Goal: Information Seeking & Learning: Learn about a topic

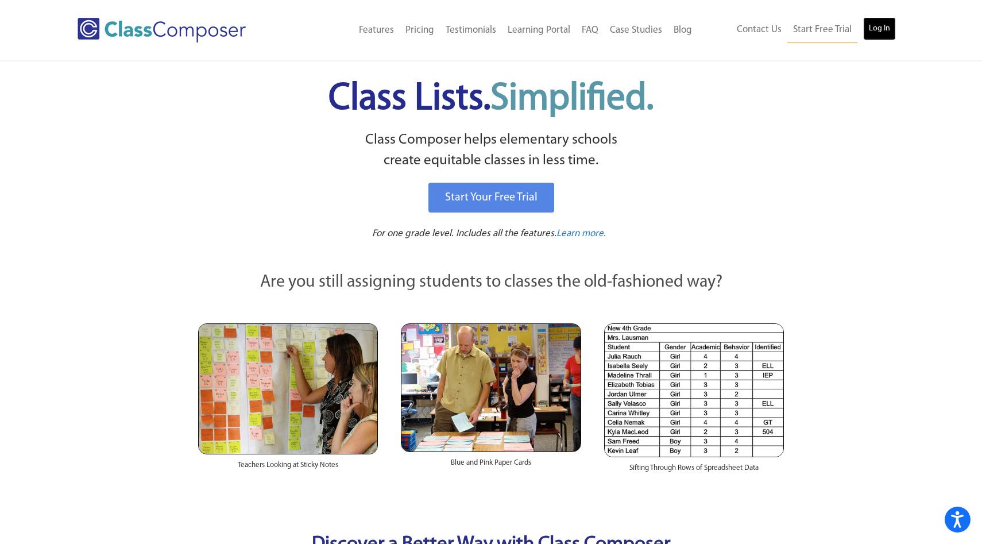
click at [878, 25] on link "Log In" at bounding box center [879, 28] width 33 height 23
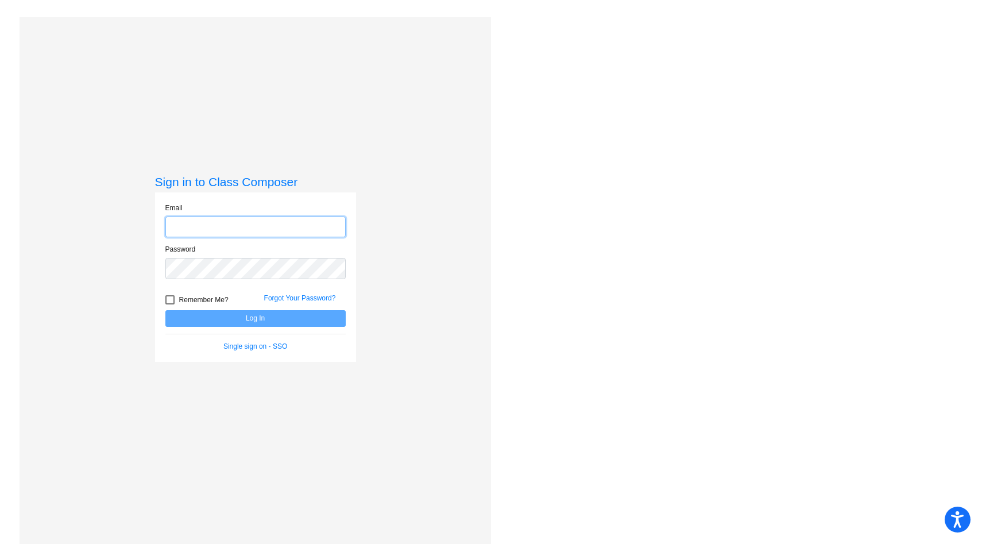
type input "[PERSON_NAME][EMAIL_ADDRESS][DOMAIN_NAME]"
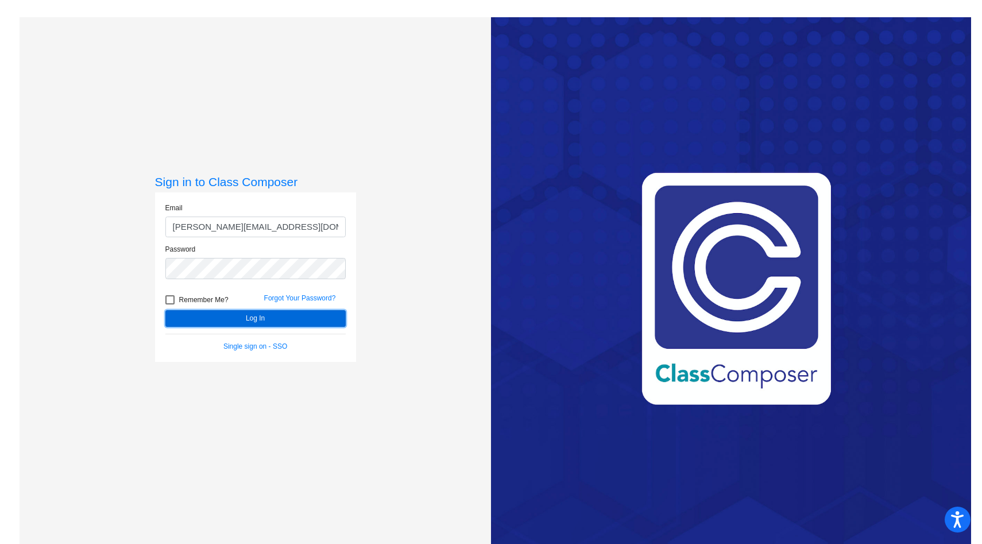
click at [312, 311] on button "Log In" at bounding box center [255, 318] width 180 height 17
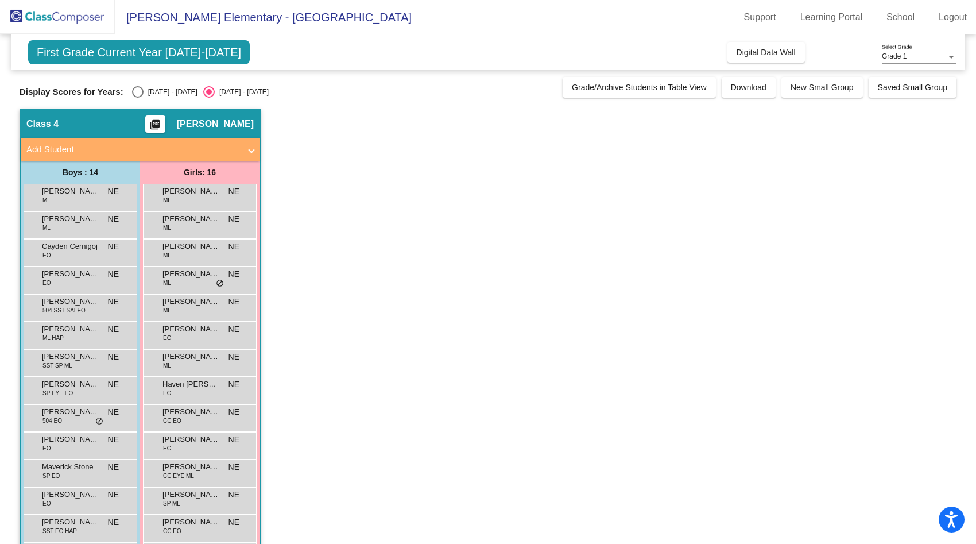
click at [134, 93] on div "Select an option" at bounding box center [137, 91] width 11 height 11
click at [137, 98] on input "[DATE] - [DATE]" at bounding box center [137, 98] width 1 height 1
radio input "true"
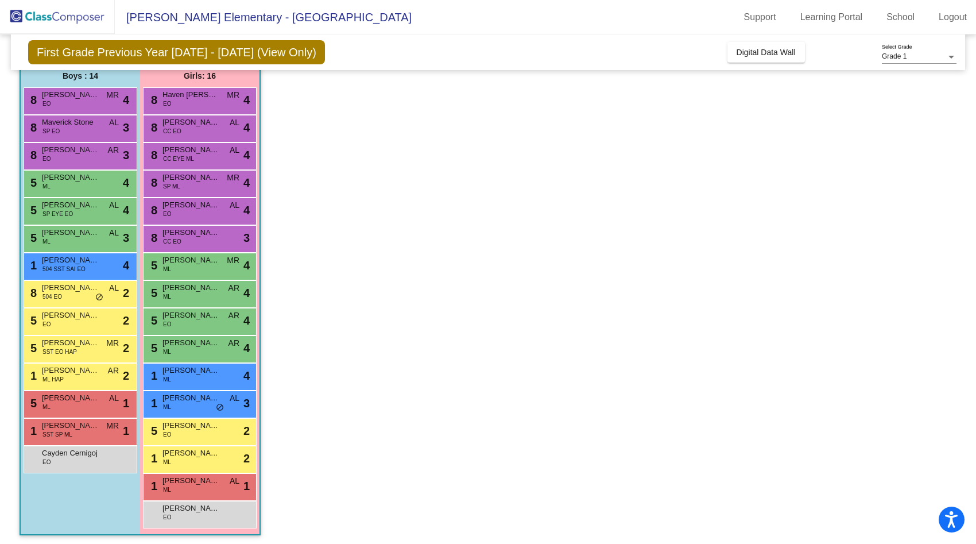
scroll to position [99, 0]
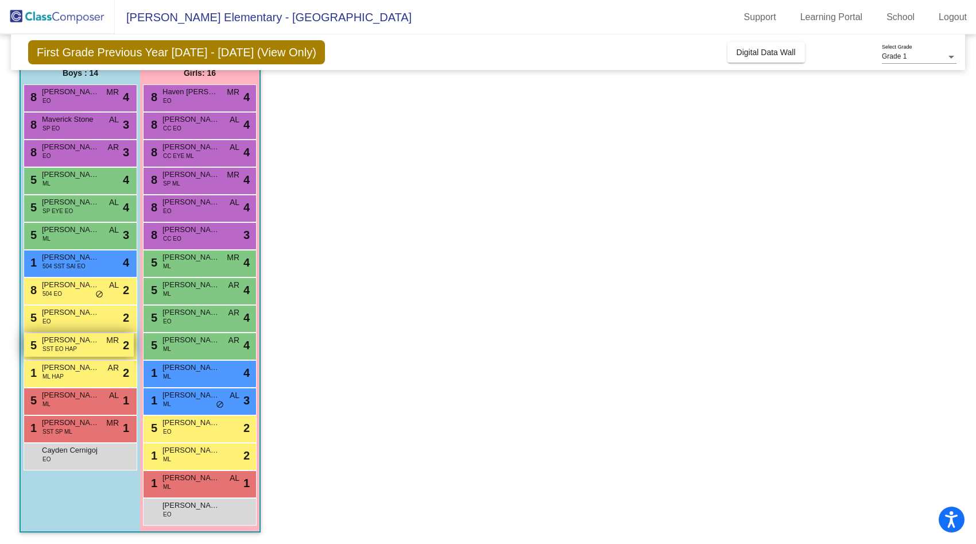
click at [72, 353] on span "SST EO HAP" at bounding box center [59, 348] width 34 height 9
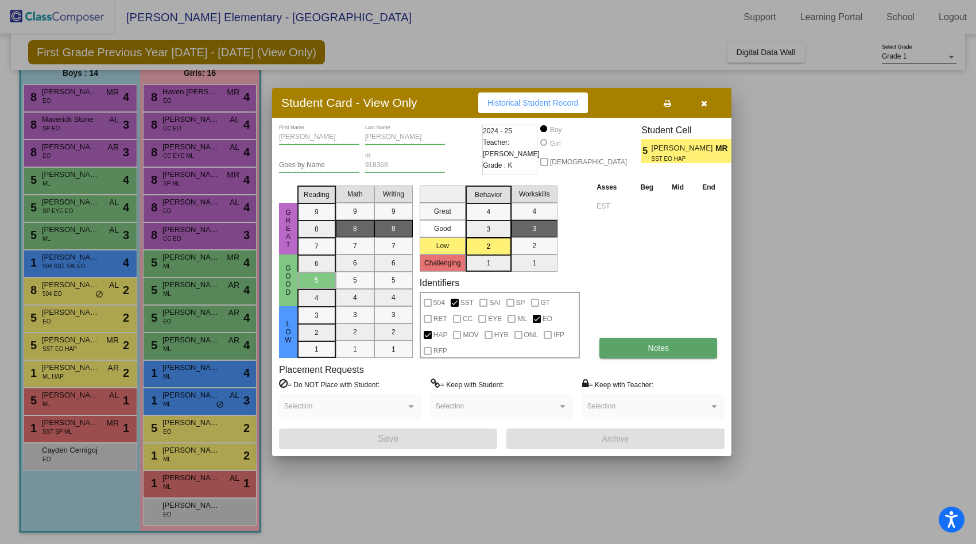
click at [645, 350] on button "Notes" at bounding box center [658, 348] width 118 height 21
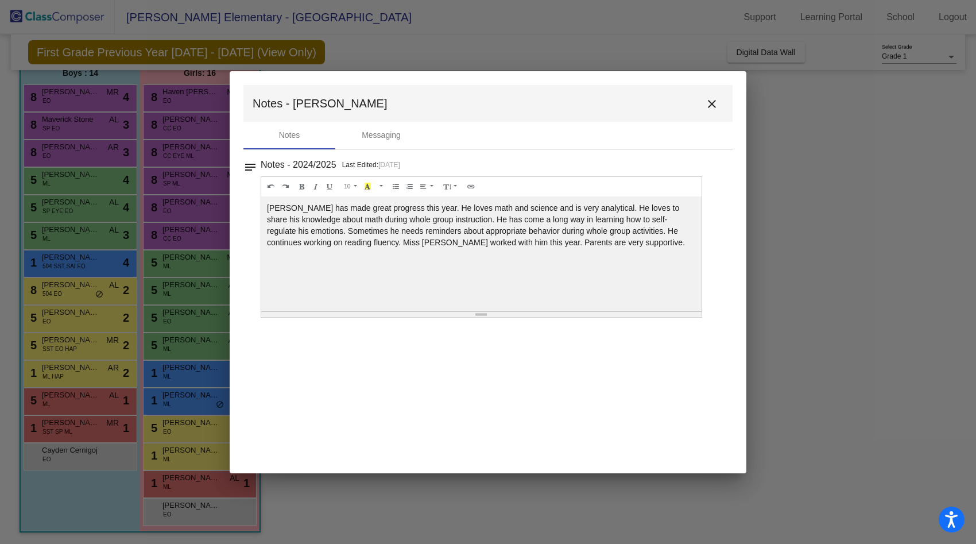
scroll to position [0, 0]
click at [713, 104] on mat-icon "close" at bounding box center [712, 104] width 14 height 14
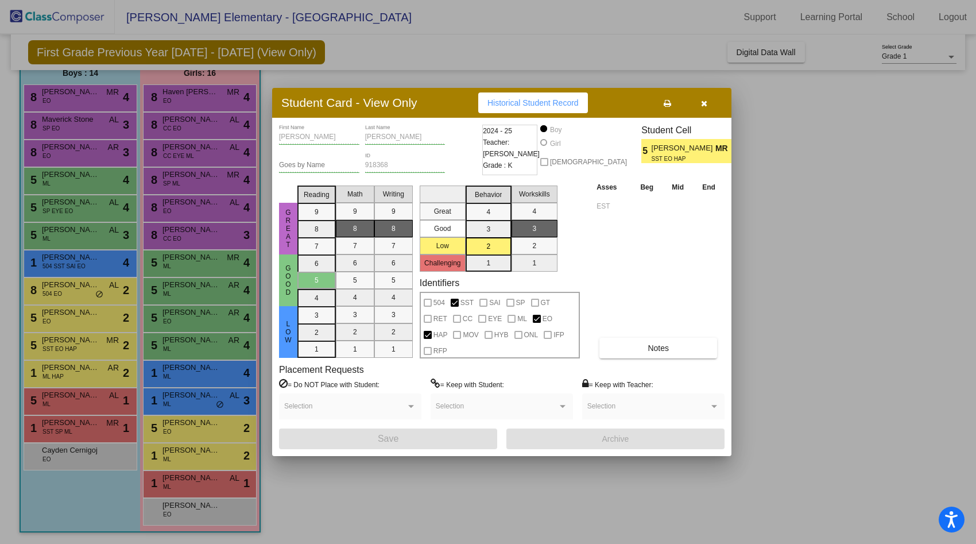
click at [702, 103] on icon "button" at bounding box center [704, 103] width 6 height 8
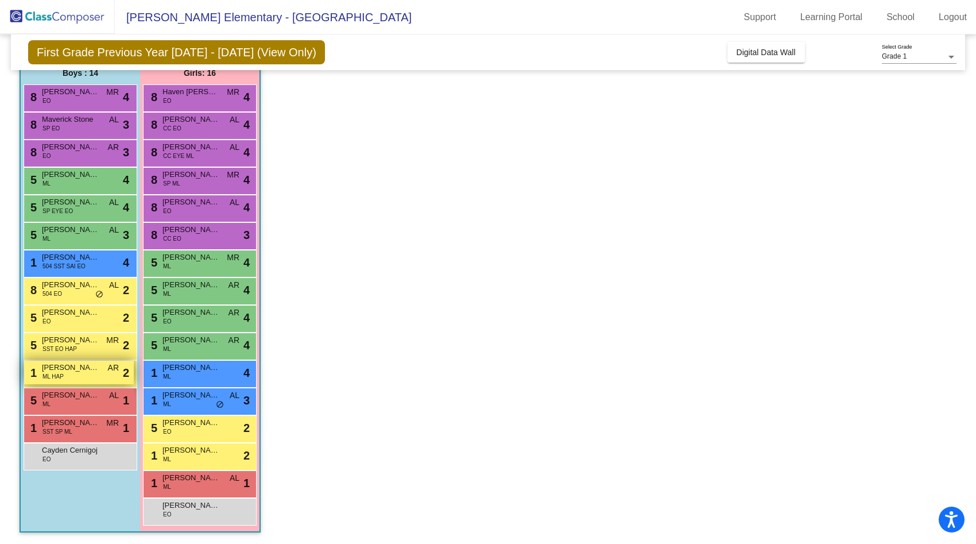
click at [64, 371] on span "Joseph Marroquin" at bounding box center [70, 367] width 57 height 11
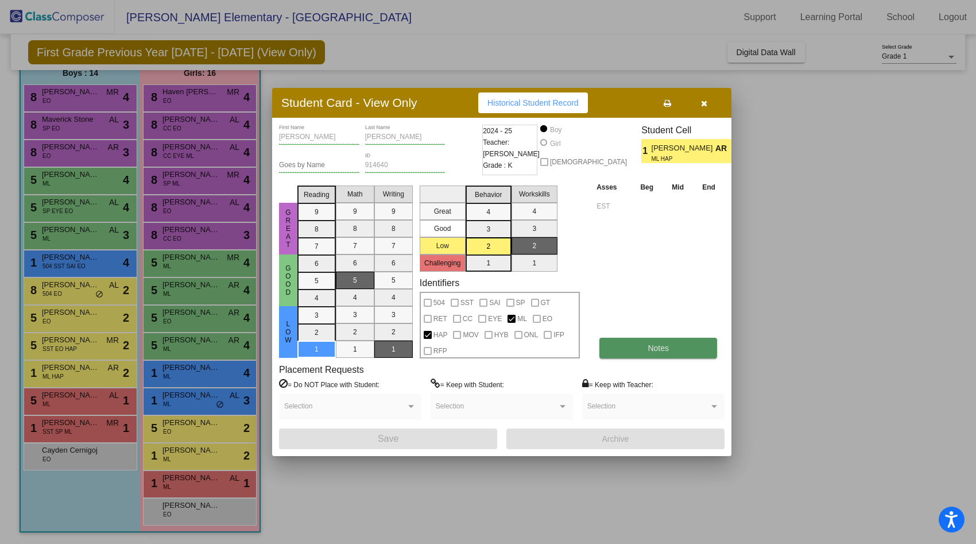
click at [664, 351] on span "Notes" at bounding box center [658, 347] width 21 height 9
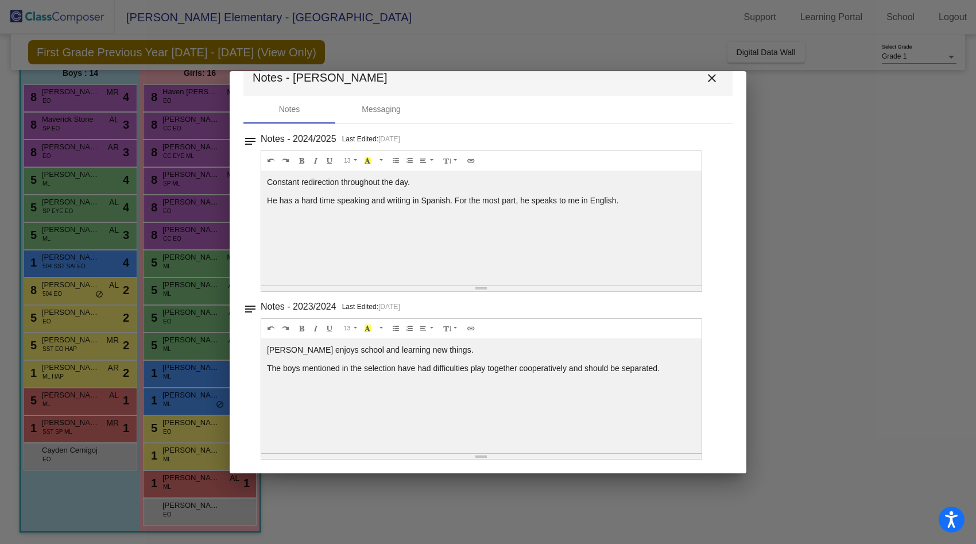
scroll to position [26, 0]
click at [710, 82] on mat-icon "close" at bounding box center [712, 78] width 14 height 14
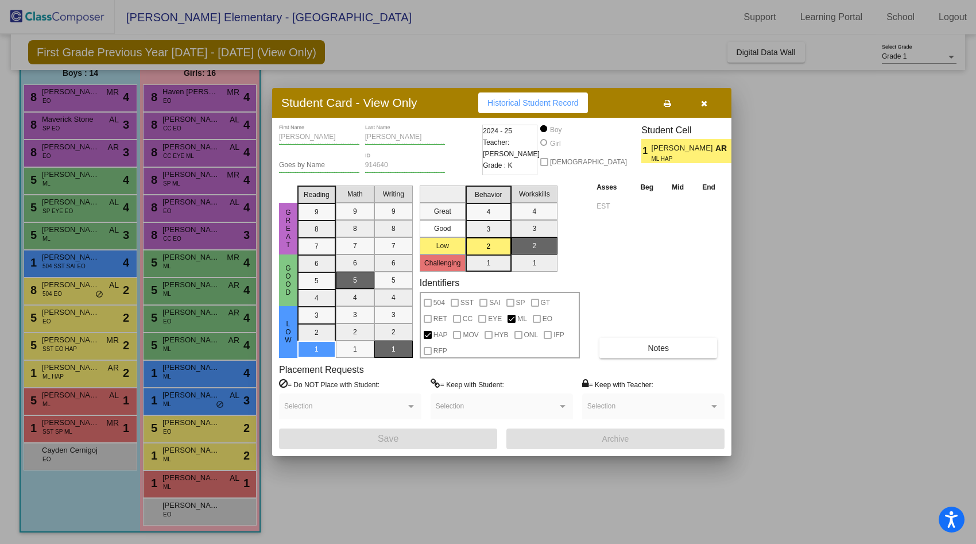
click at [701, 104] on icon "button" at bounding box center [704, 103] width 6 height 8
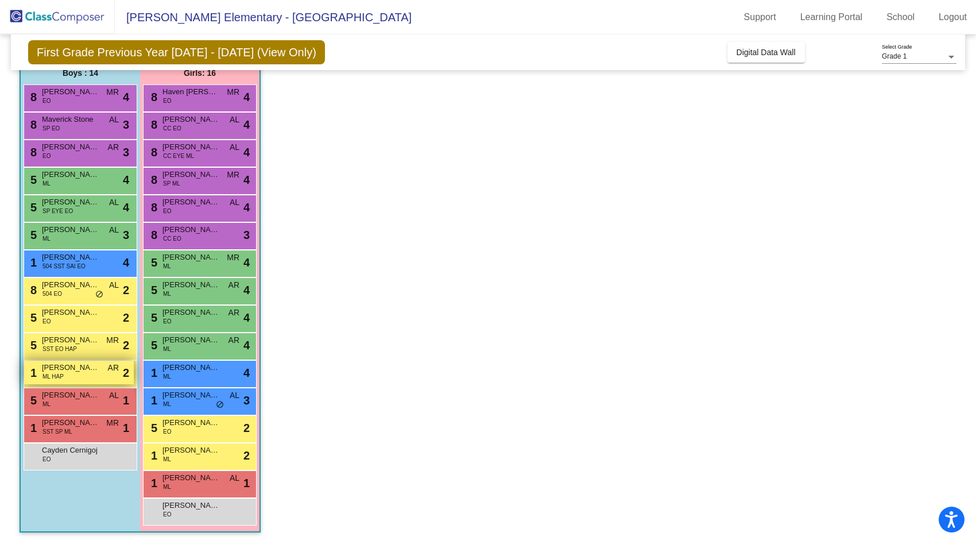
click at [72, 371] on span "Joseph Marroquin" at bounding box center [70, 367] width 57 height 11
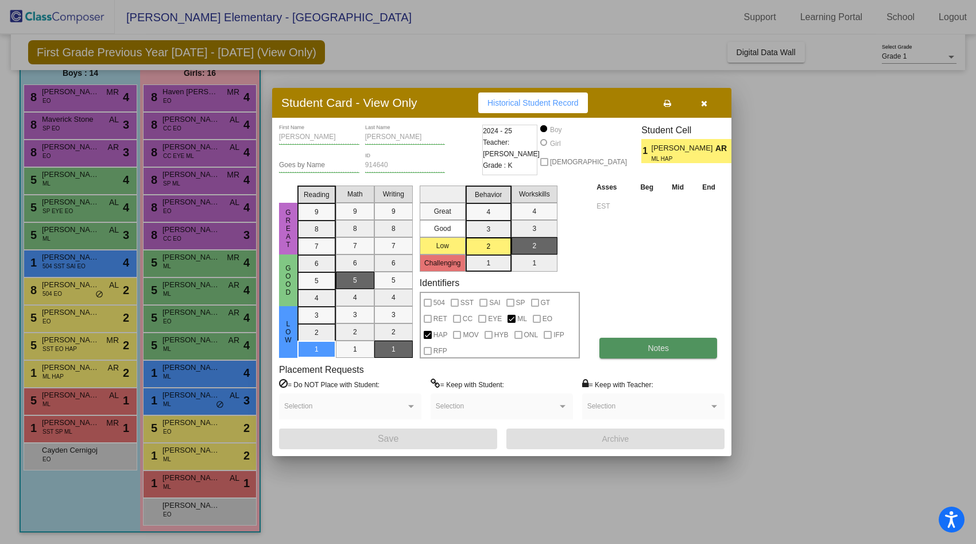
click at [654, 348] on span "Notes" at bounding box center [658, 347] width 21 height 9
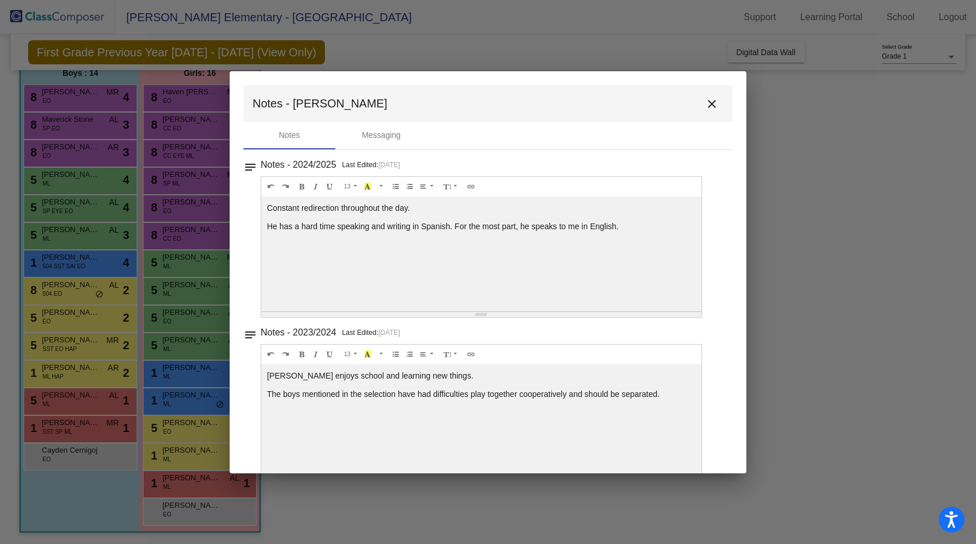
scroll to position [26, 0]
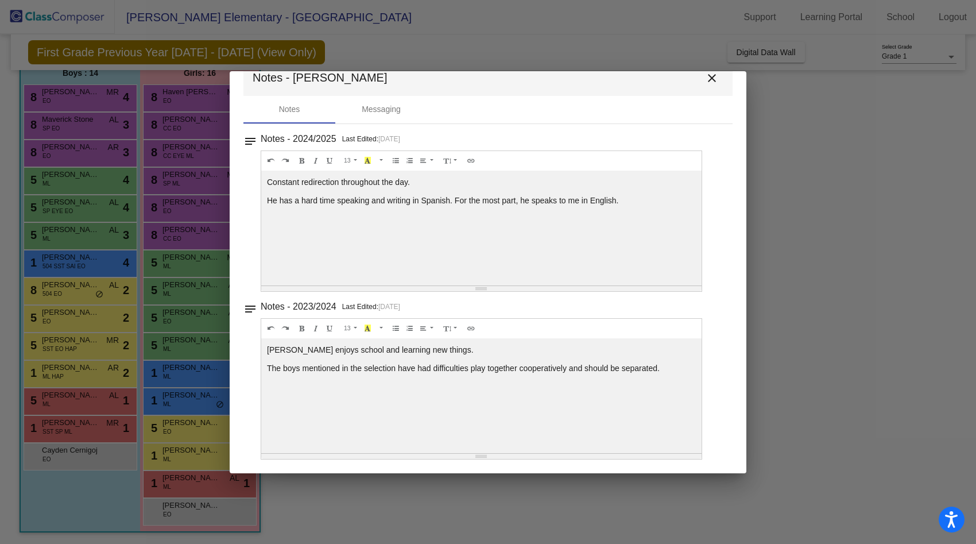
click at [708, 80] on mat-icon "close" at bounding box center [712, 78] width 14 height 14
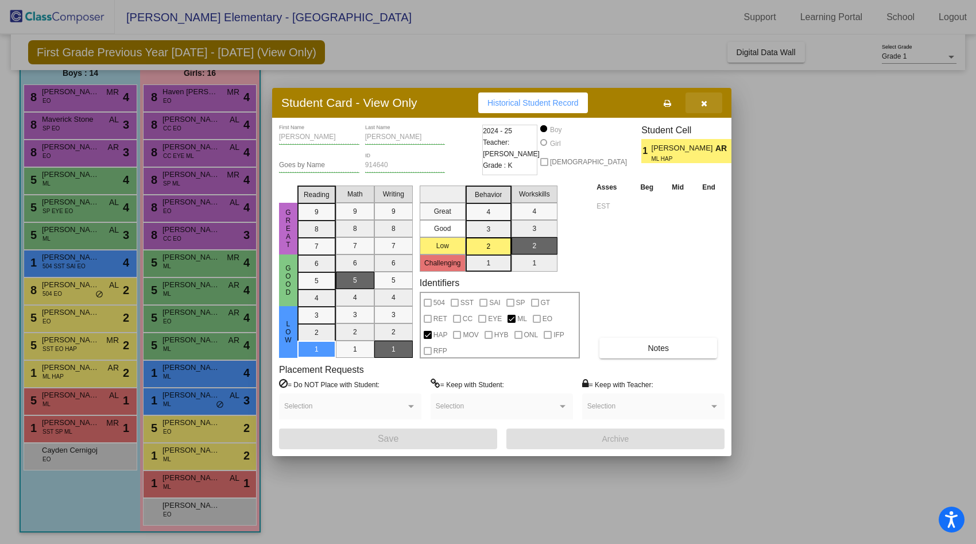
click at [704, 104] on icon "button" at bounding box center [704, 103] width 6 height 8
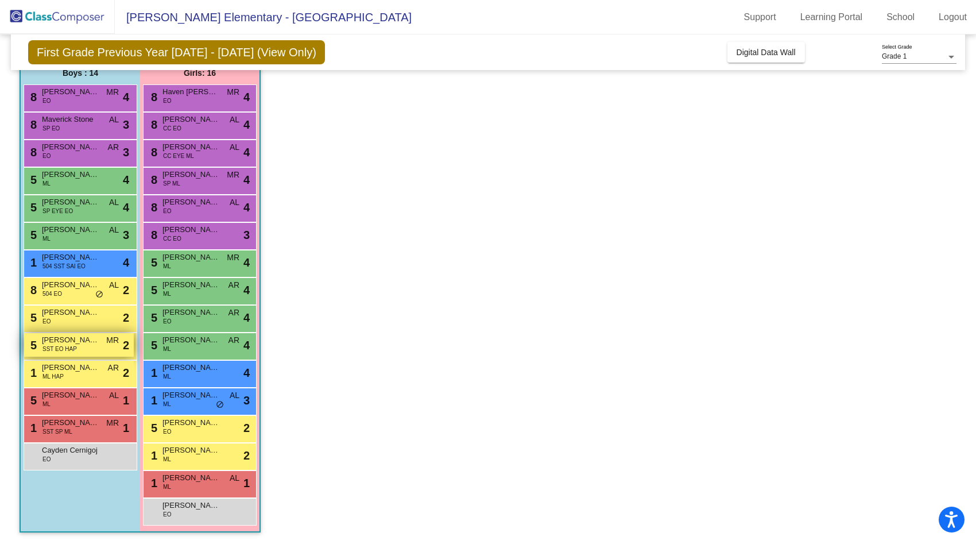
click at [44, 347] on span "SST EO HAP" at bounding box center [59, 348] width 34 height 9
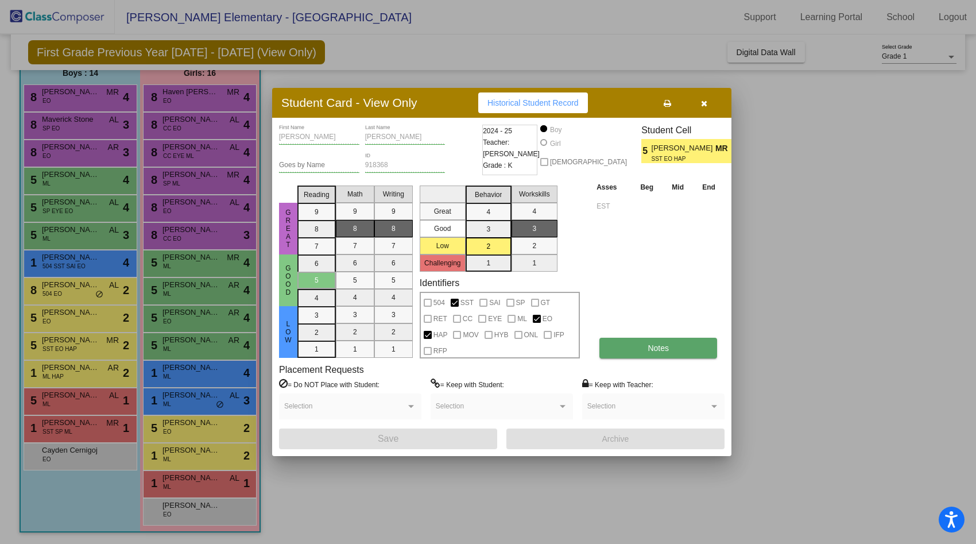
click at [658, 343] on span "Notes" at bounding box center [658, 347] width 21 height 9
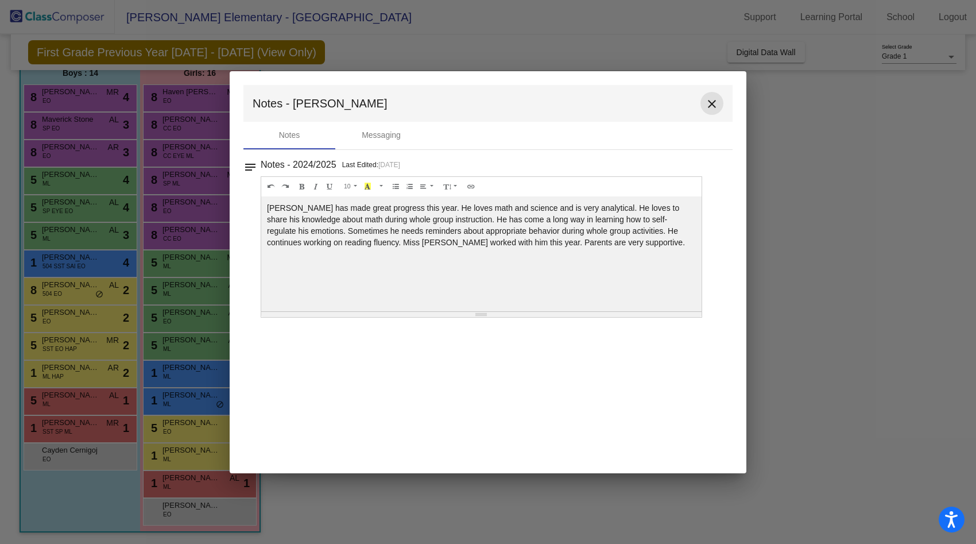
click at [714, 100] on mat-icon "close" at bounding box center [712, 104] width 14 height 14
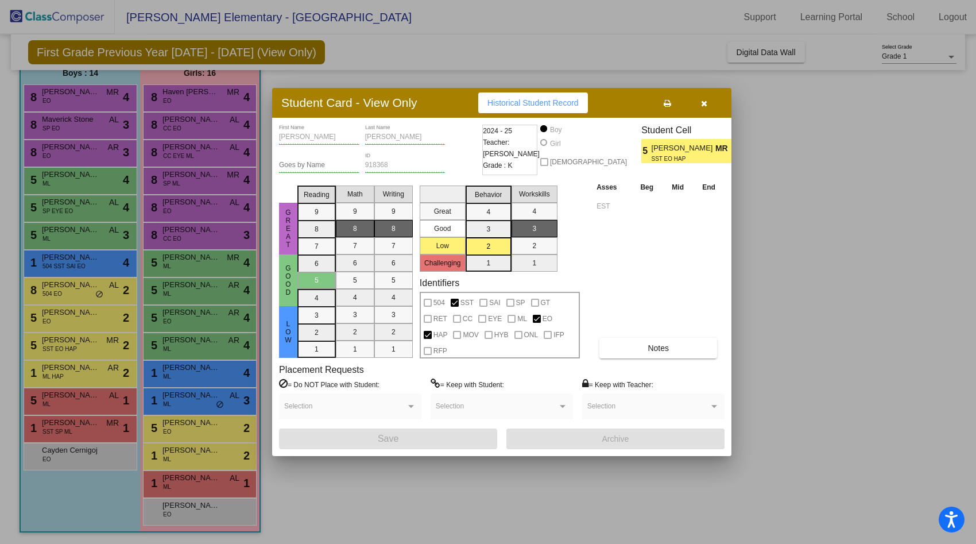
click at [817, 136] on div at bounding box center [488, 272] width 976 height 544
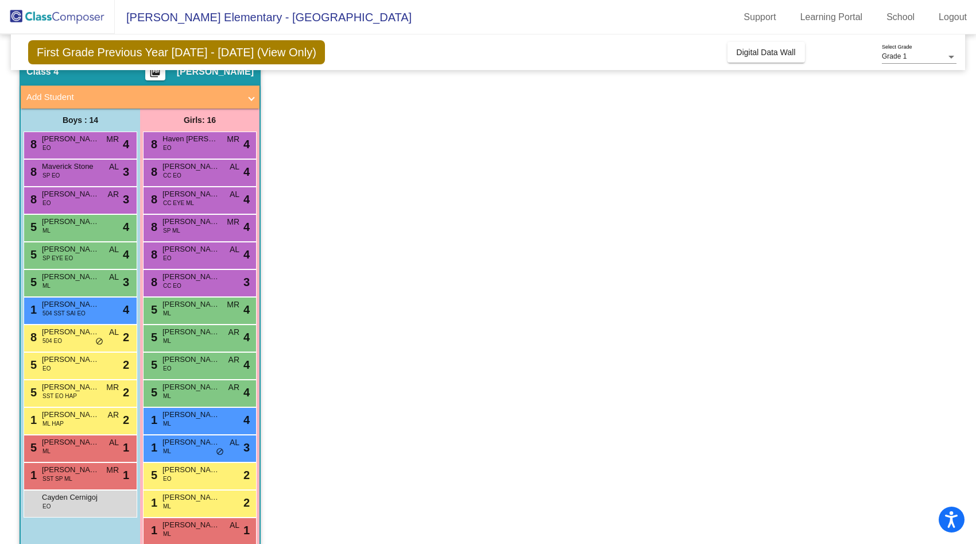
scroll to position [99, 0]
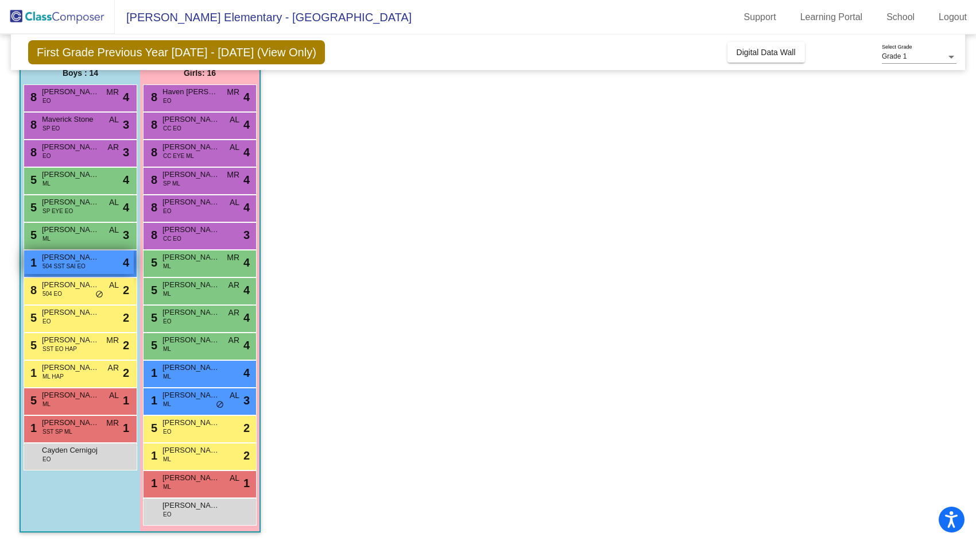
click at [73, 262] on span "504 SST SAI EO" at bounding box center [63, 266] width 43 height 9
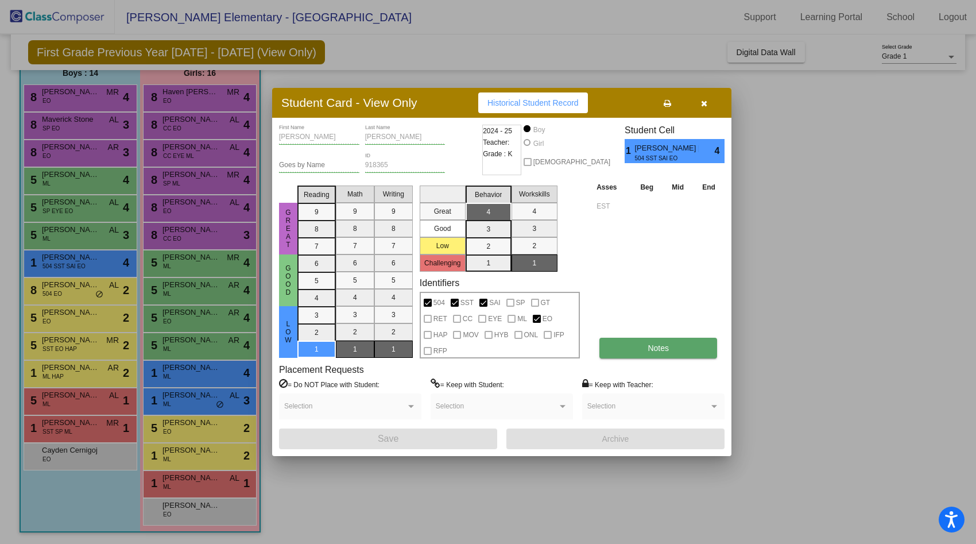
click at [644, 352] on button "Notes" at bounding box center [658, 348] width 118 height 21
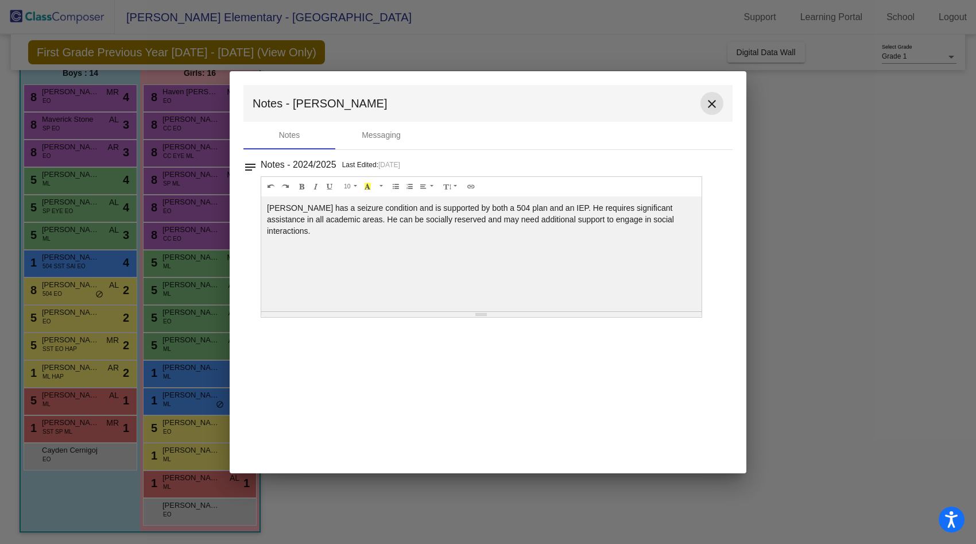
click at [714, 109] on mat-icon "close" at bounding box center [712, 104] width 14 height 14
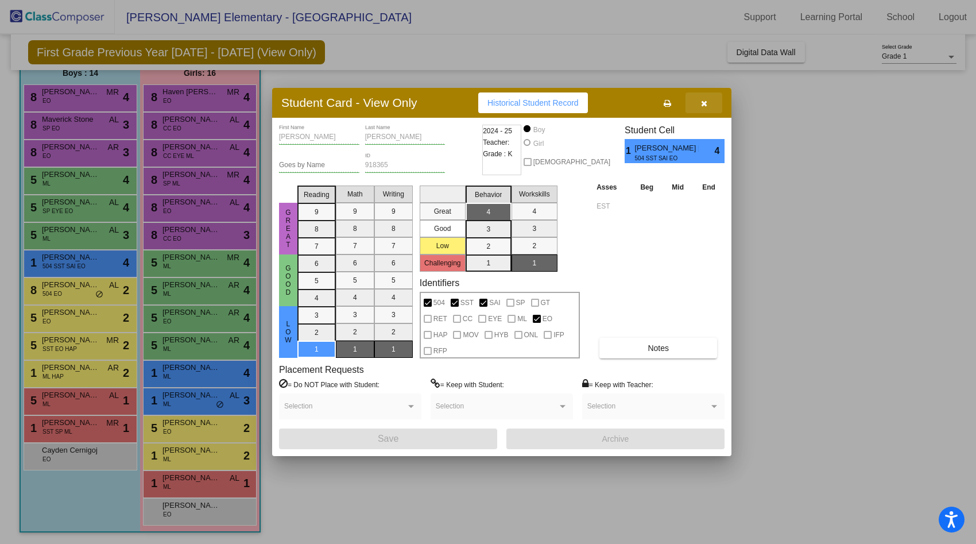
click at [701, 103] on icon "button" at bounding box center [704, 103] width 6 height 8
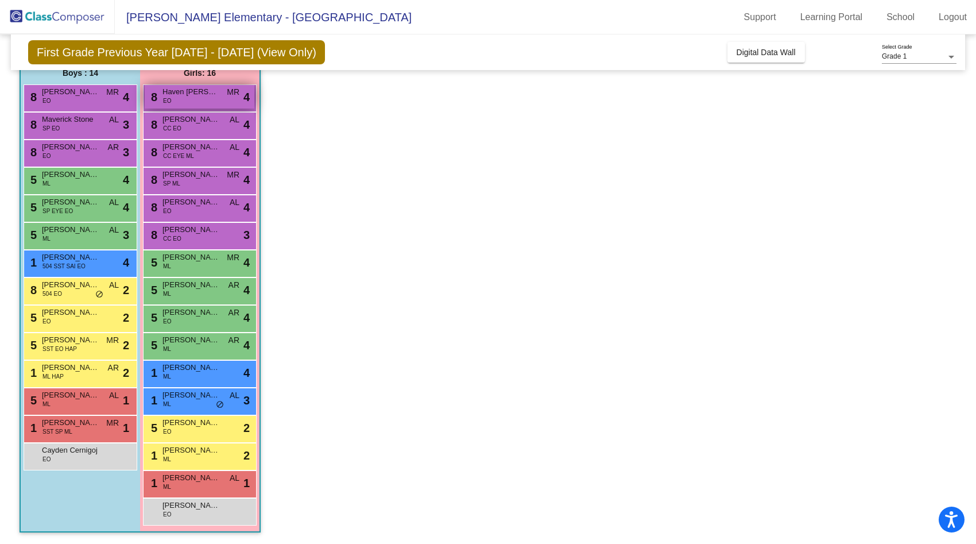
click at [209, 104] on div "8 Haven Bledsoe EO MR lock do_not_disturb_alt 4" at bounding box center [200, 97] width 110 height 24
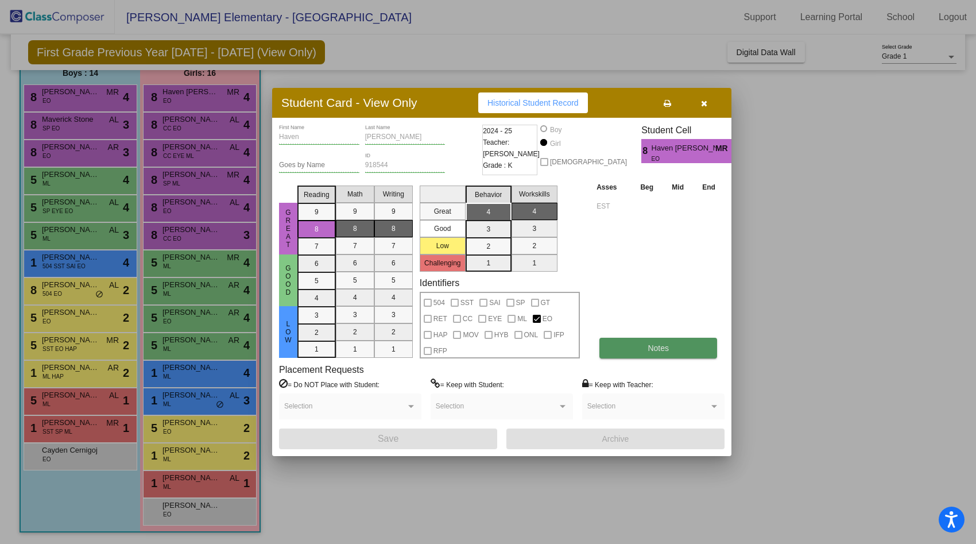
click at [656, 350] on span "Notes" at bounding box center [658, 347] width 21 height 9
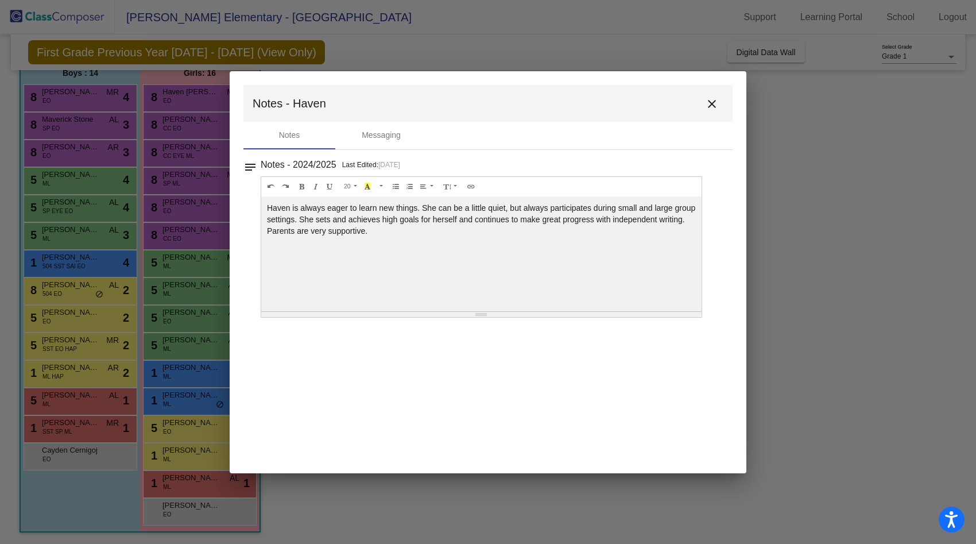
click at [714, 107] on mat-icon "close" at bounding box center [712, 104] width 14 height 14
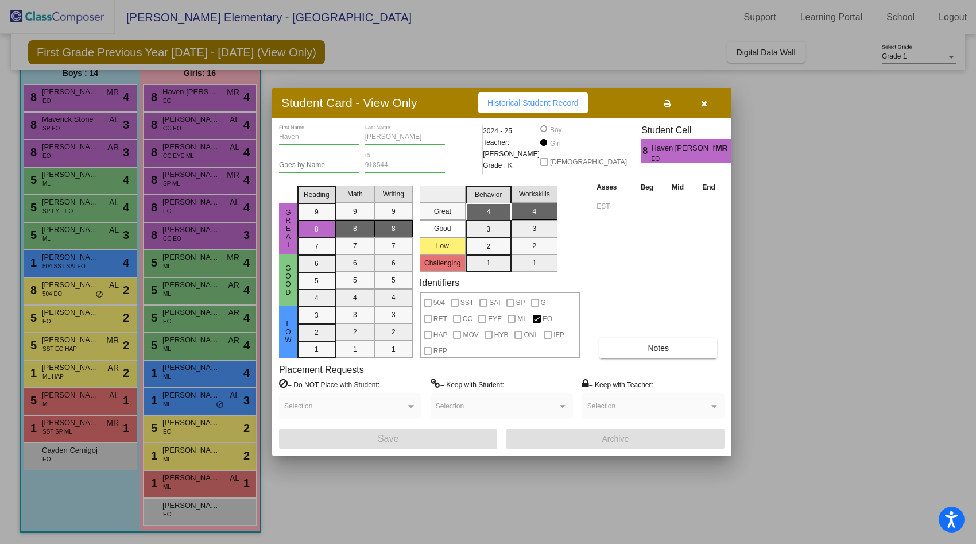
click at [708, 101] on button "button" at bounding box center [703, 102] width 37 height 21
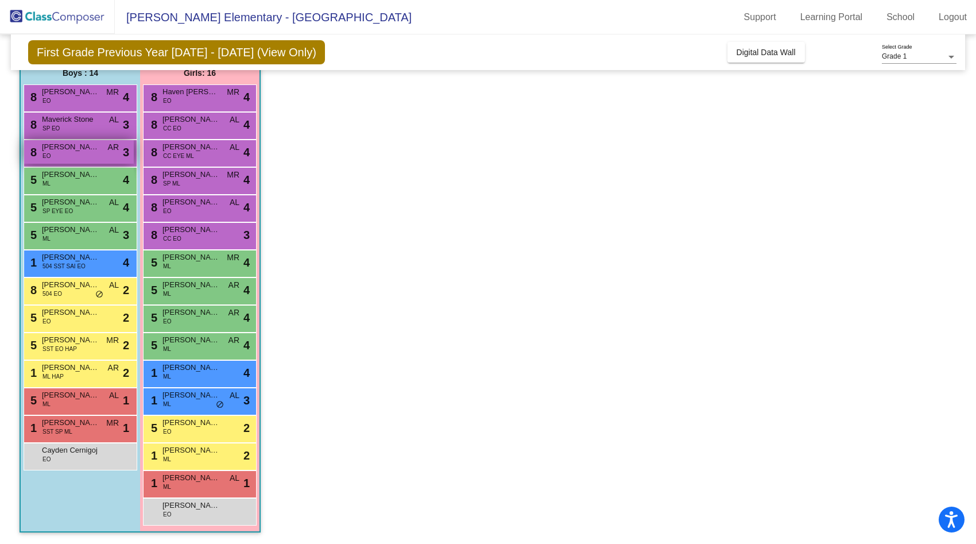
click at [79, 151] on span "Oliver Kurz" at bounding box center [70, 146] width 57 height 11
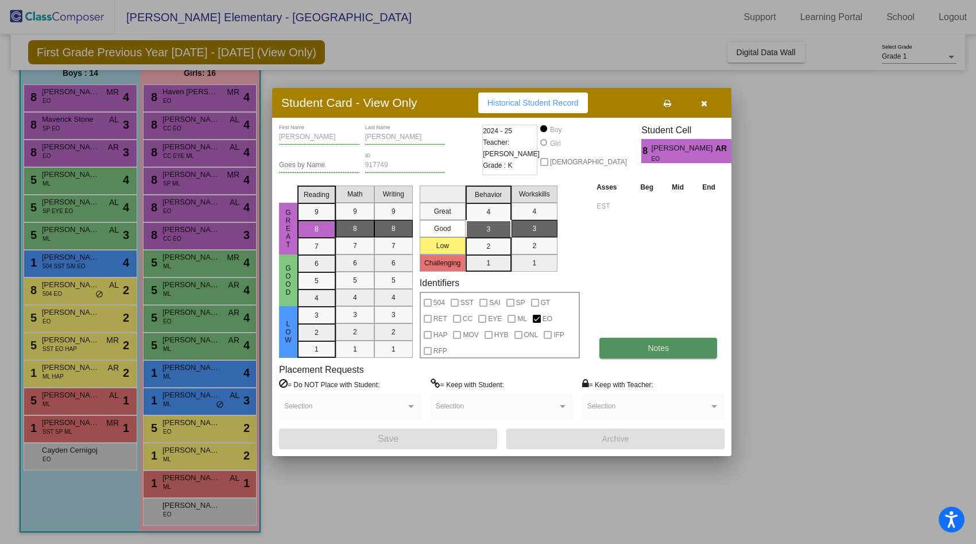
click at [662, 352] on button "Notes" at bounding box center [658, 348] width 118 height 21
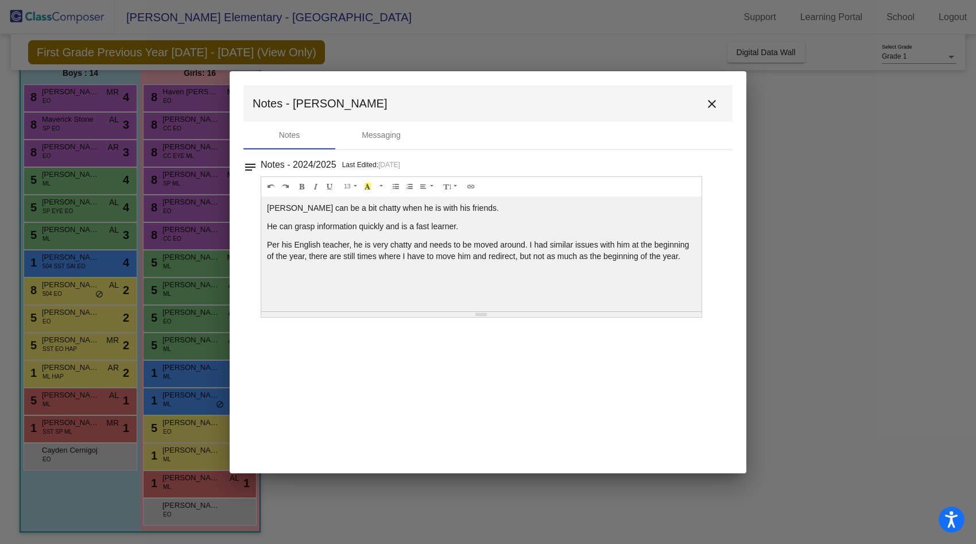
click at [717, 105] on mat-icon "close" at bounding box center [712, 104] width 14 height 14
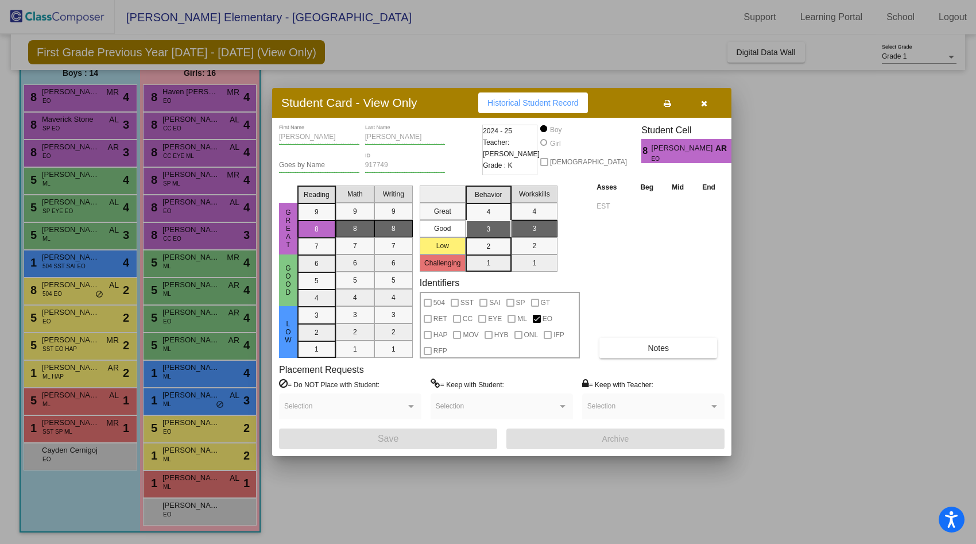
click at [704, 103] on icon "button" at bounding box center [704, 103] width 6 height 8
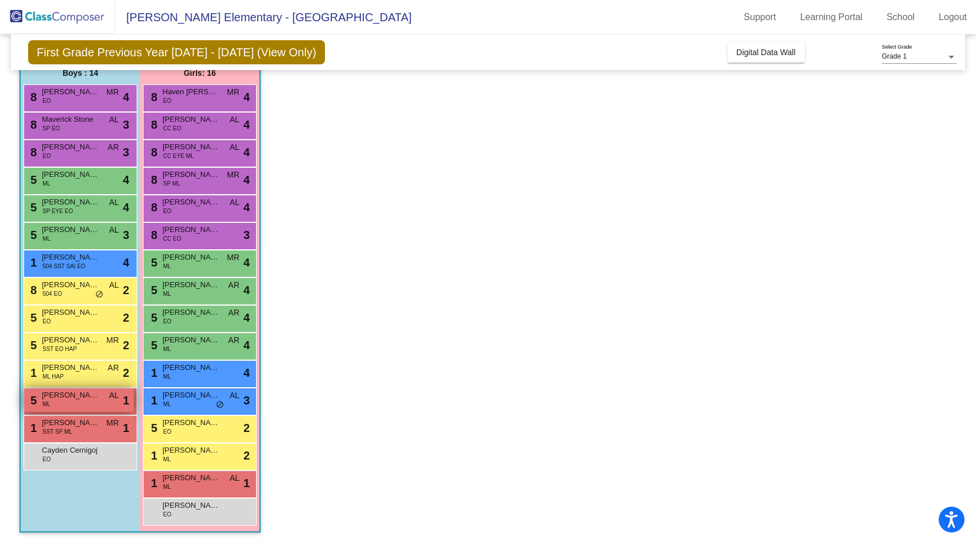
click at [82, 404] on div "5 Alexis Fuentes Bautista ML AL lock do_not_disturb_alt 1" at bounding box center [79, 400] width 110 height 24
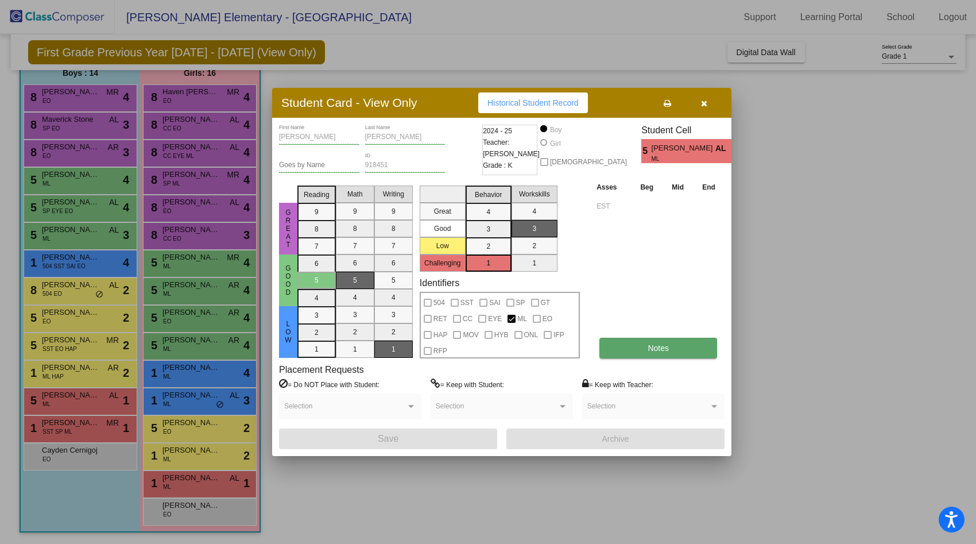
click at [636, 358] on button "Notes" at bounding box center [658, 348] width 118 height 21
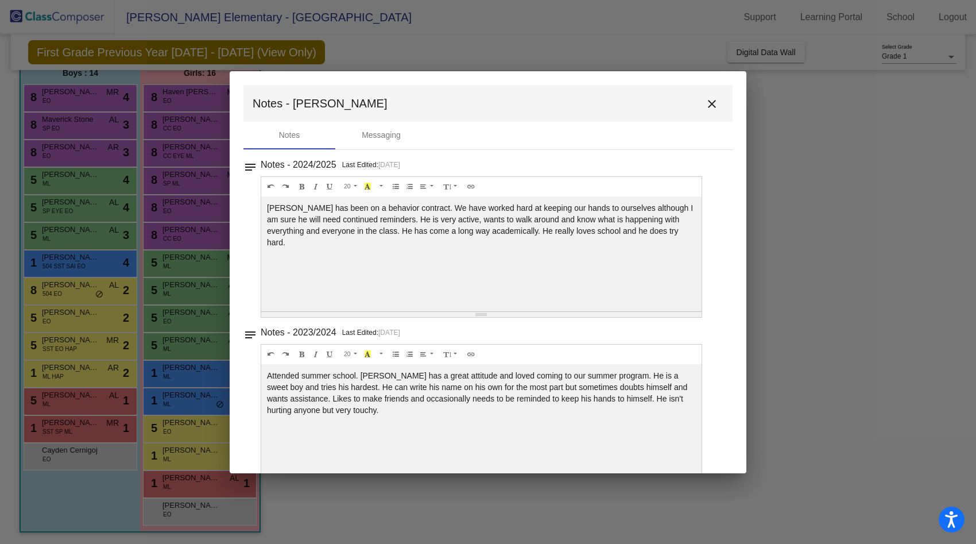
click at [707, 105] on mat-icon "close" at bounding box center [712, 104] width 14 height 14
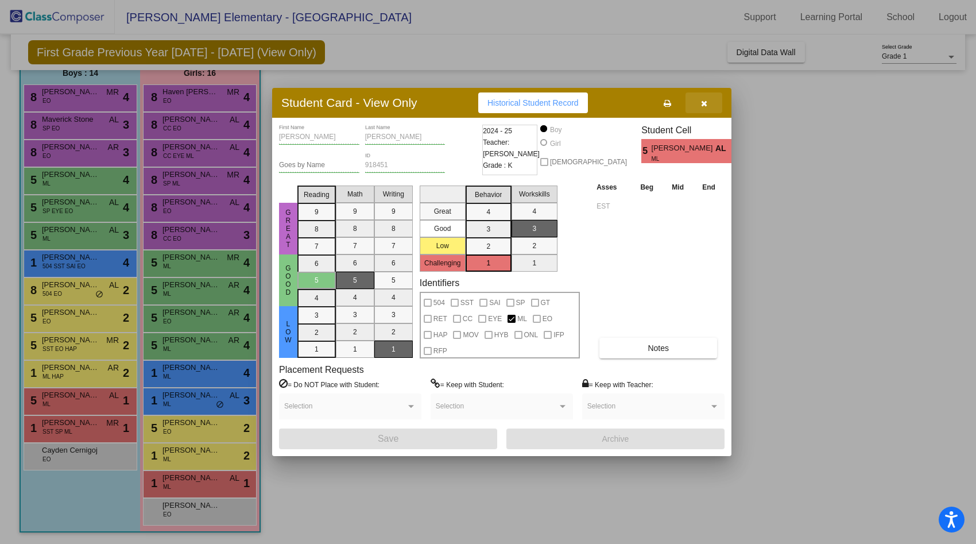
click at [707, 104] on icon "button" at bounding box center [704, 103] width 6 height 8
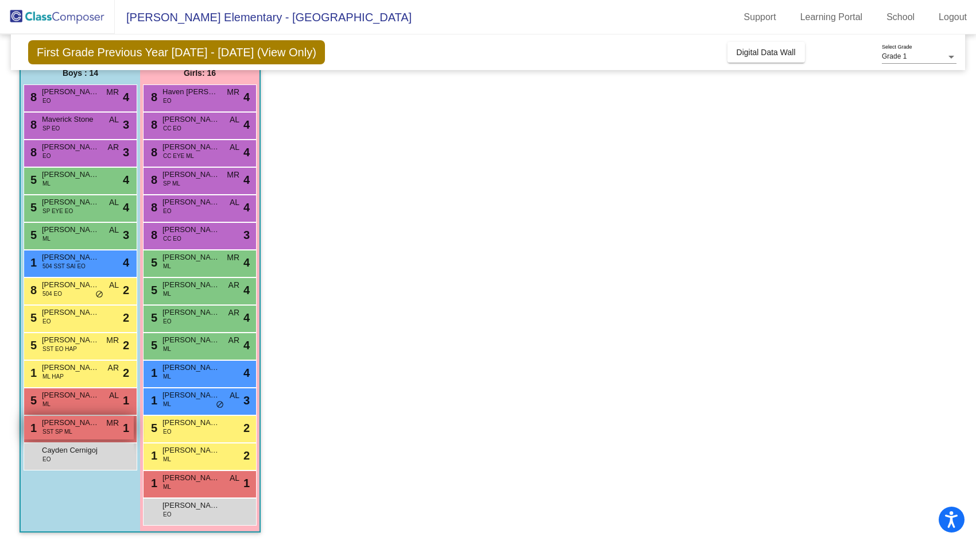
click at [54, 427] on span "SST SP ML" at bounding box center [57, 431] width 30 height 9
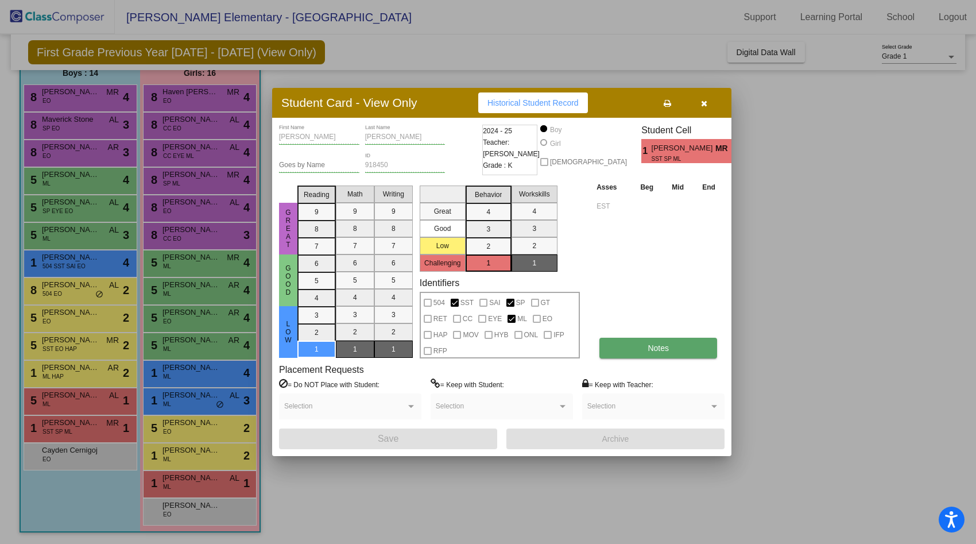
click at [648, 346] on span "Notes" at bounding box center [658, 347] width 21 height 9
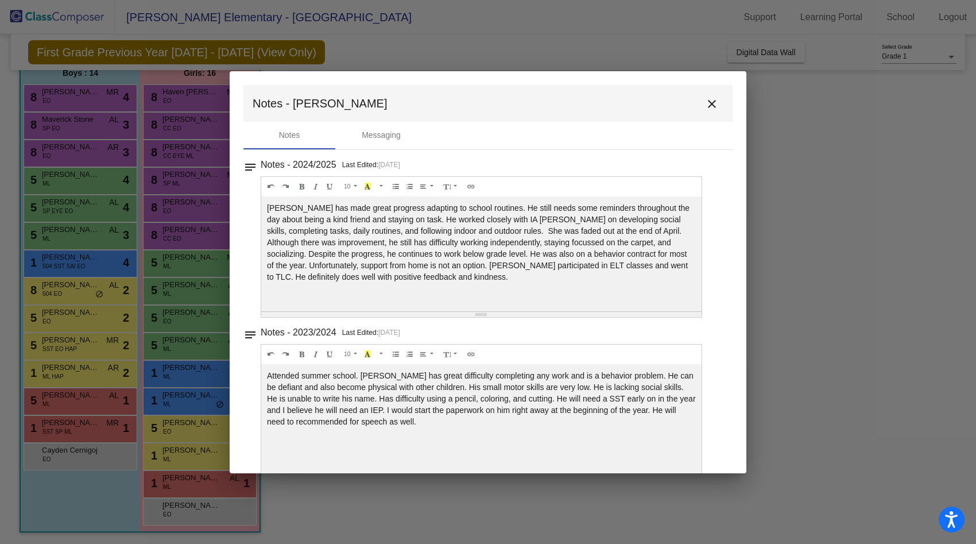
click at [705, 108] on mat-icon "close" at bounding box center [712, 104] width 14 height 14
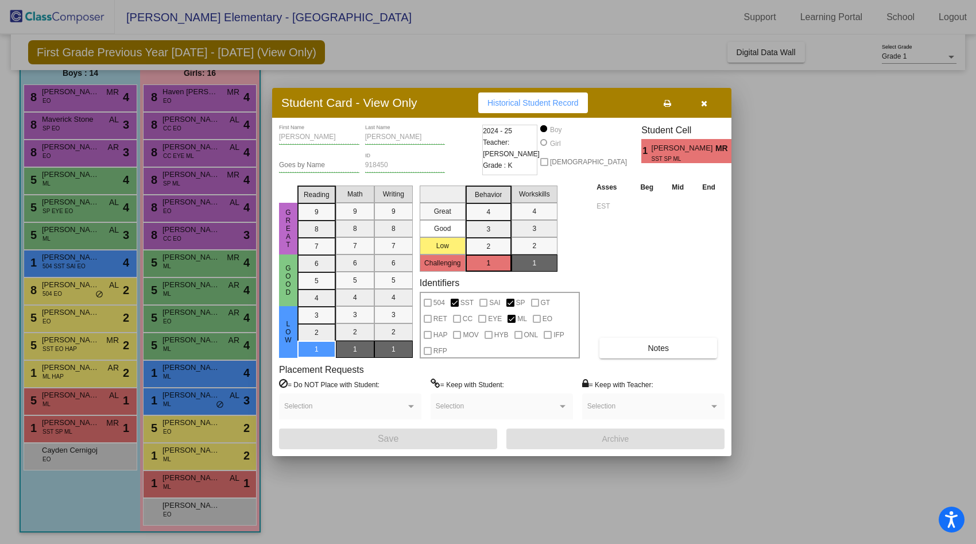
click at [703, 108] on button "button" at bounding box center [703, 102] width 37 height 21
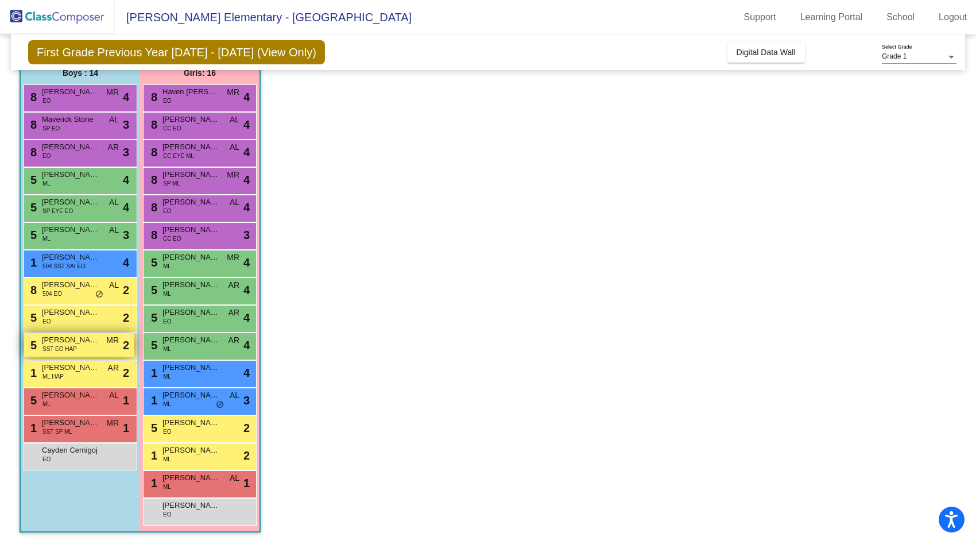
click at [64, 350] on span "SST EO HAP" at bounding box center [59, 348] width 34 height 9
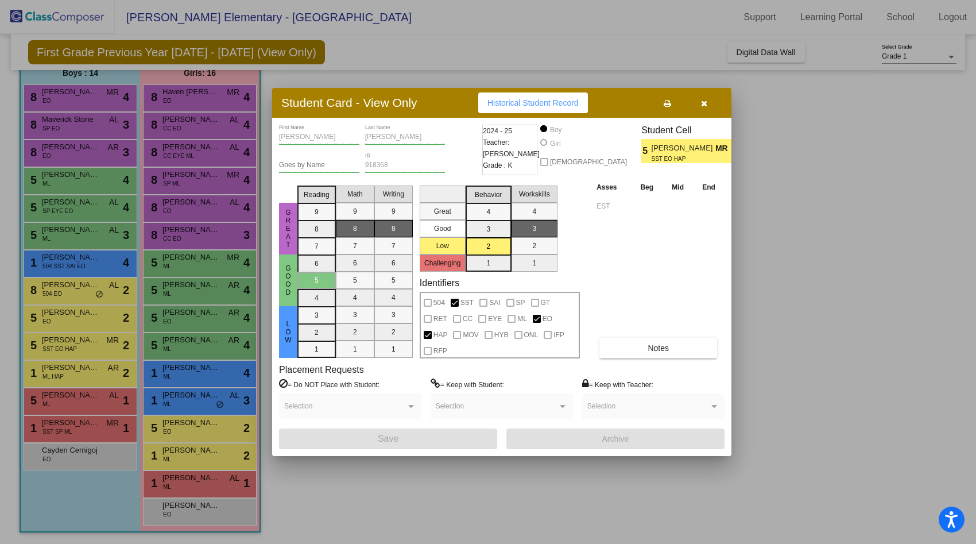
click at [701, 103] on icon "button" at bounding box center [704, 103] width 6 height 8
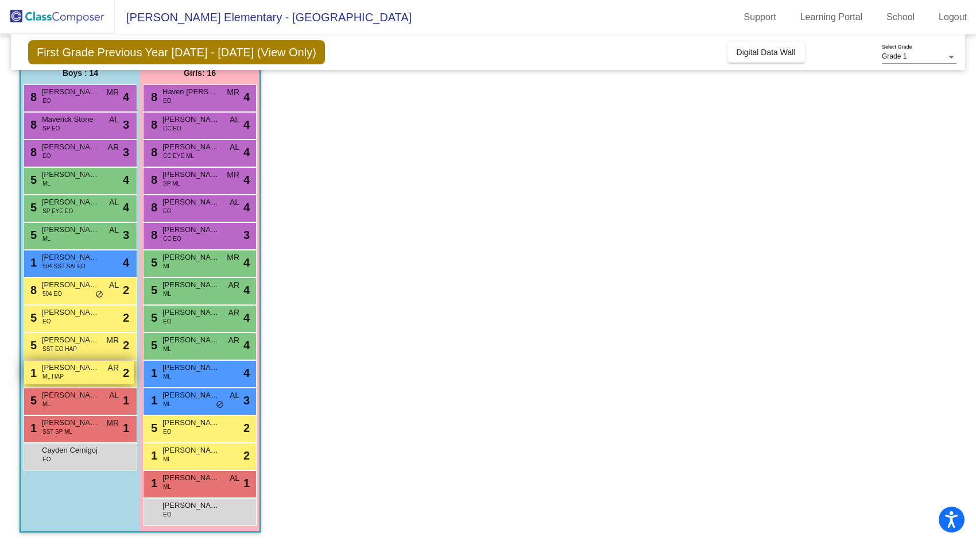
click at [68, 372] on span "Joseph Marroquin" at bounding box center [70, 367] width 57 height 11
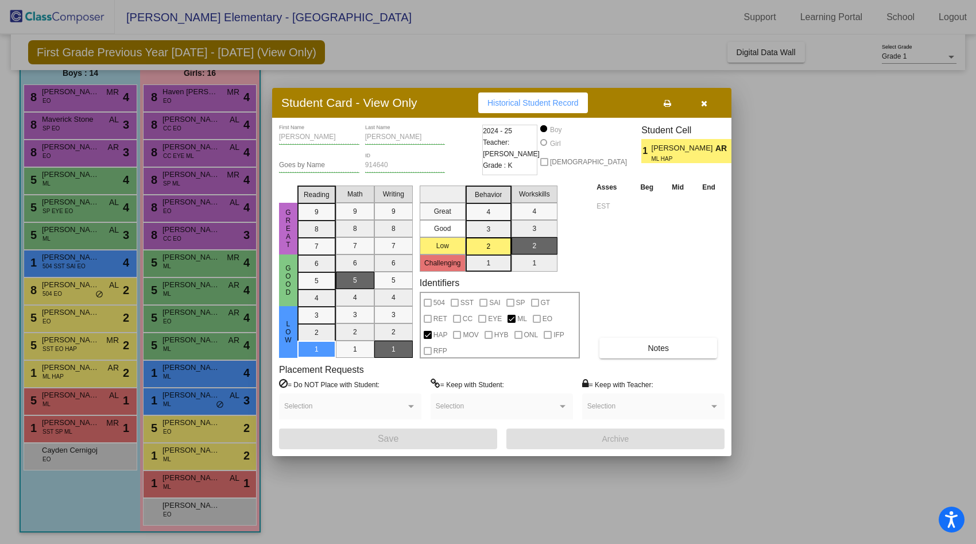
click at [703, 104] on icon "button" at bounding box center [704, 103] width 6 height 8
